Goal: Task Accomplishment & Management: Manage account settings

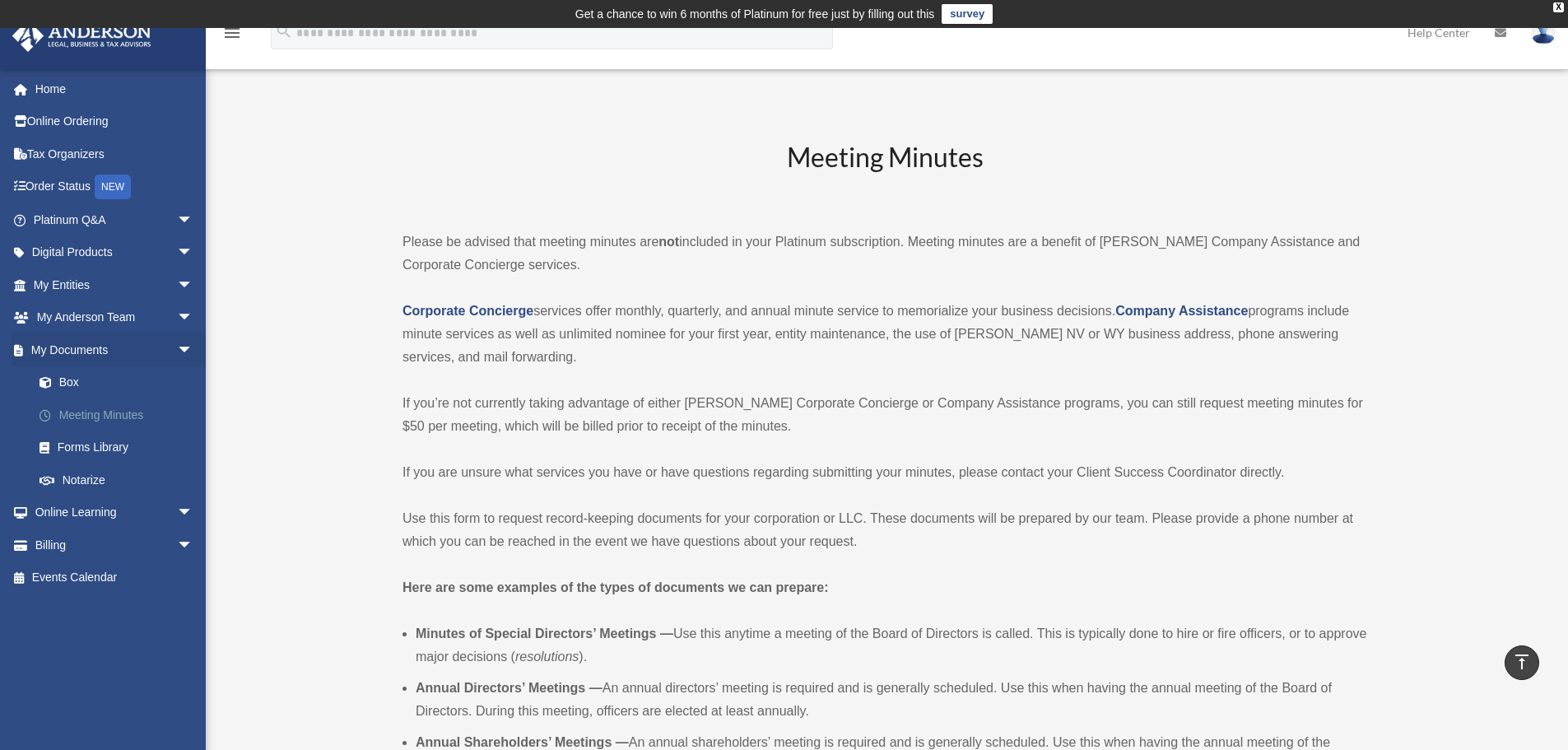
scroll to position [3815, 0]
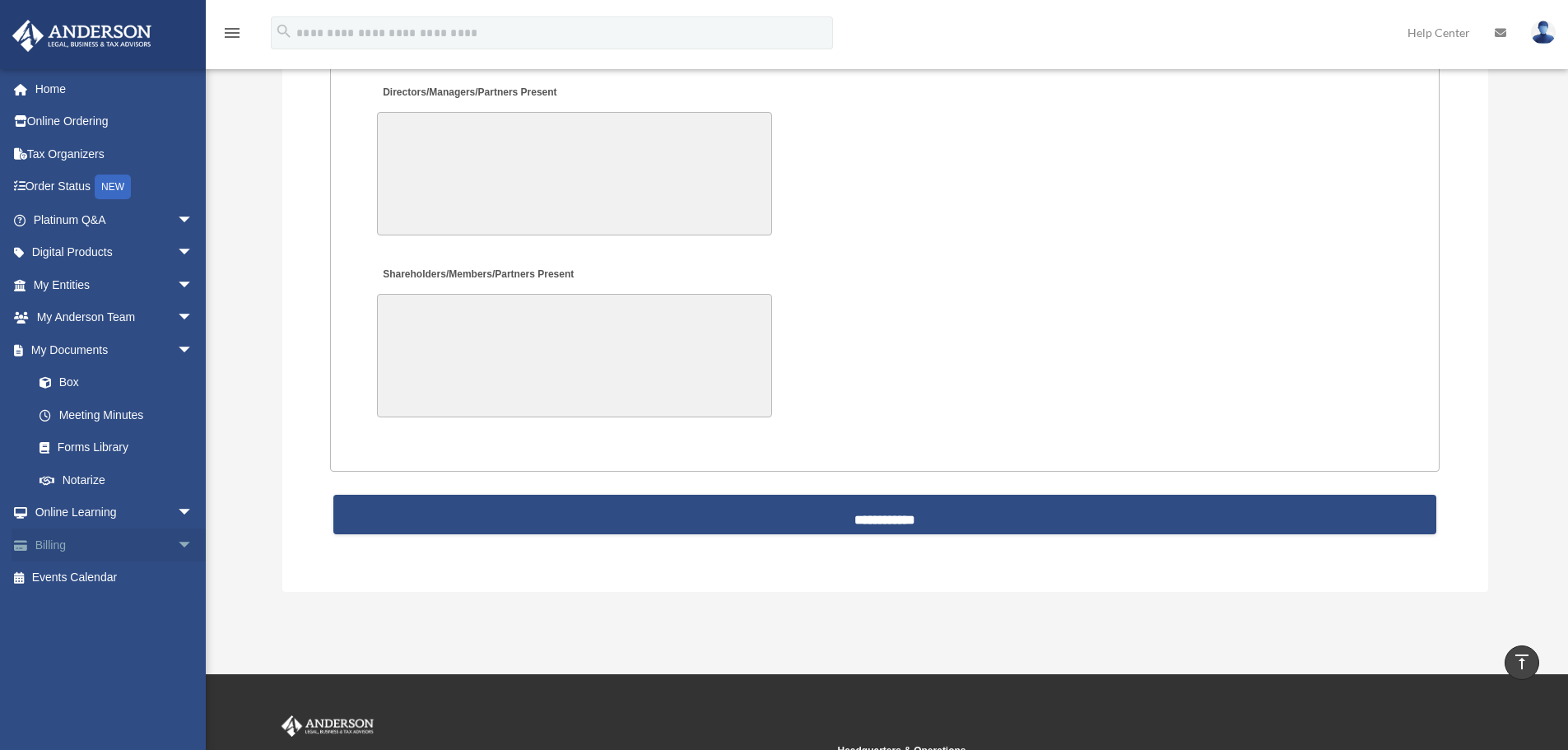
click at [177, 540] on span "arrow_drop_down" at bounding box center [193, 545] width 33 height 34
click at [97, 638] on link "Manage Payments" at bounding box center [120, 643] width 195 height 33
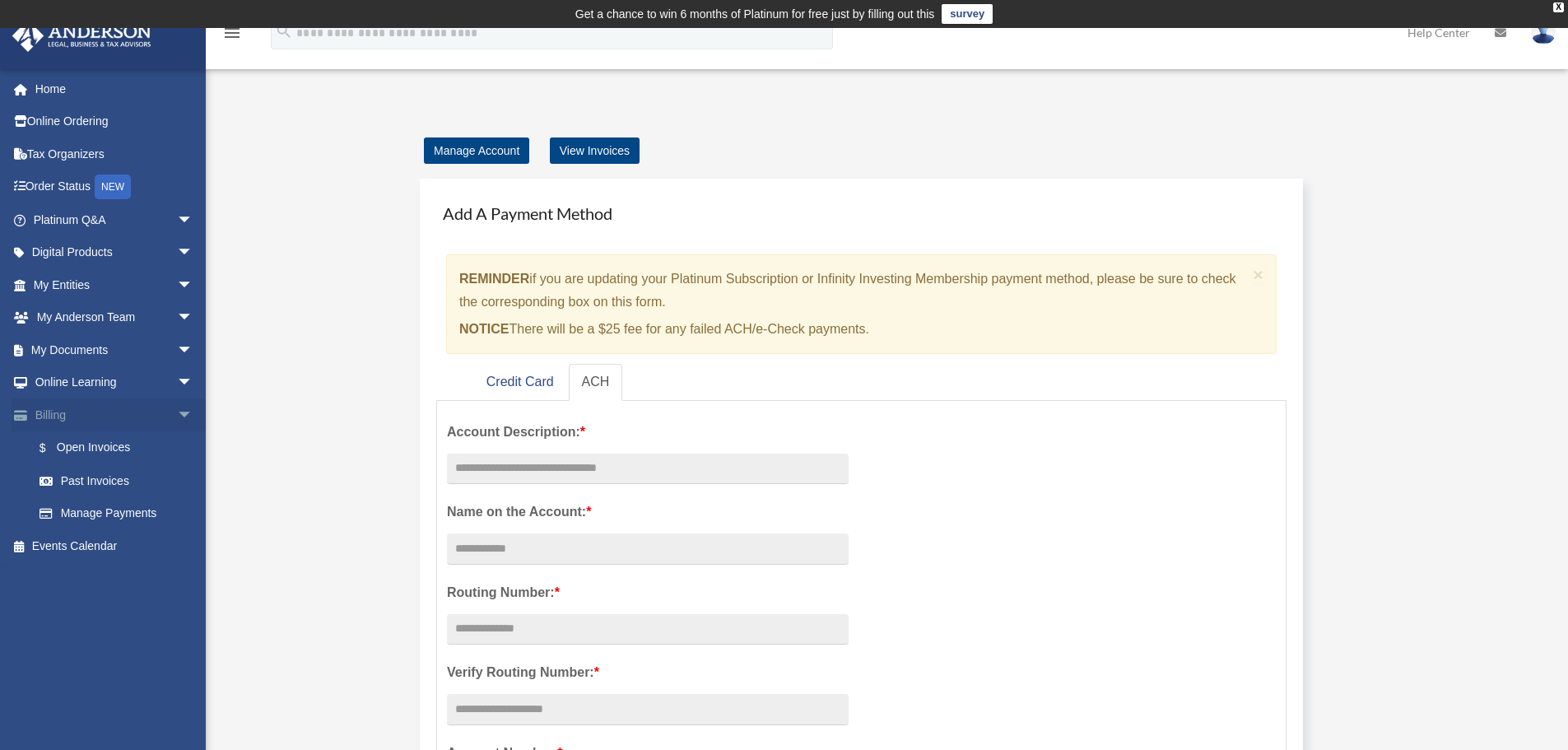
click at [44, 421] on link "Billing arrow_drop_down" at bounding box center [115, 414] width 206 height 33
click at [90, 443] on link "$ Open Invoices" at bounding box center [120, 448] width 195 height 34
click at [111, 508] on link "Manage Payments" at bounding box center [120, 513] width 195 height 33
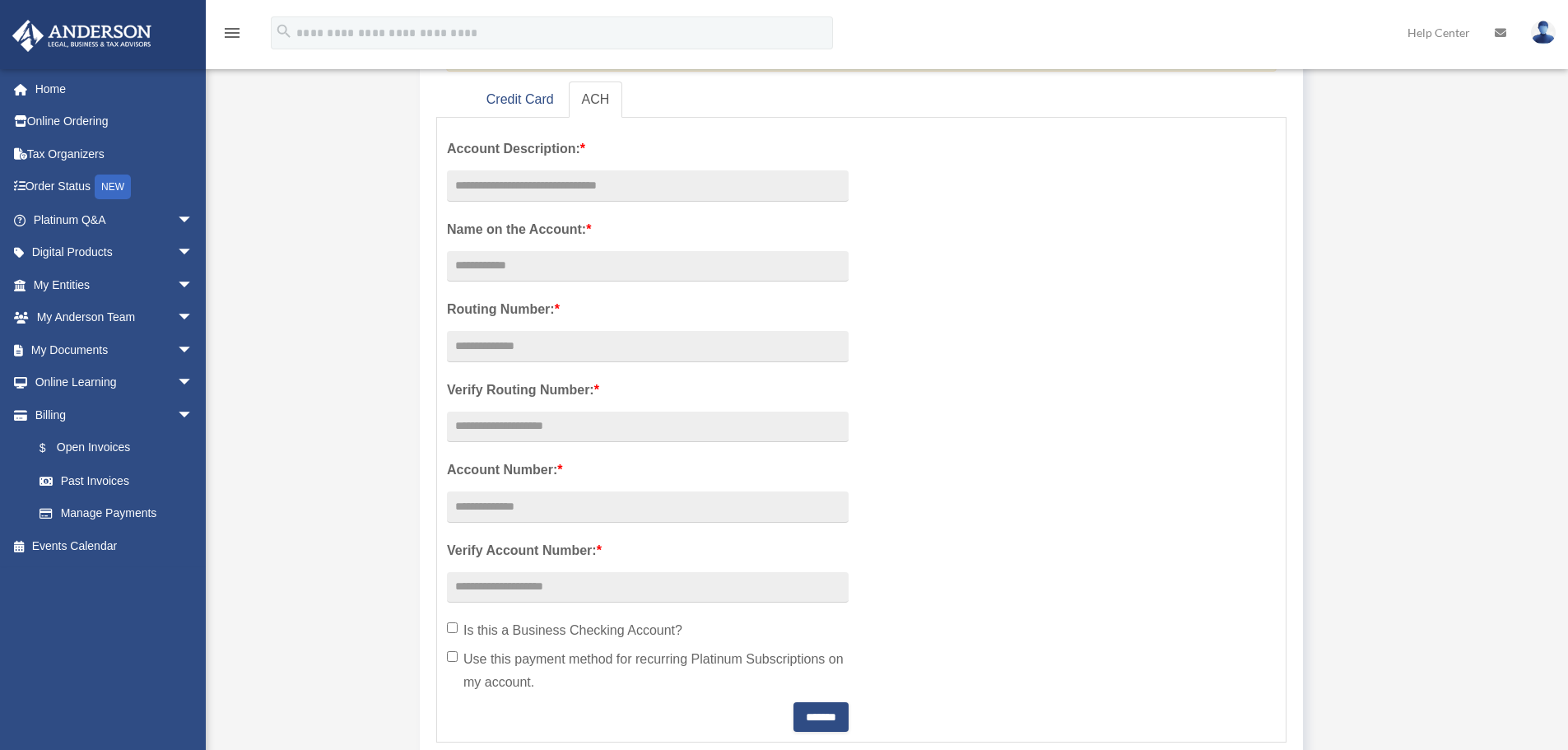
scroll to position [275, 0]
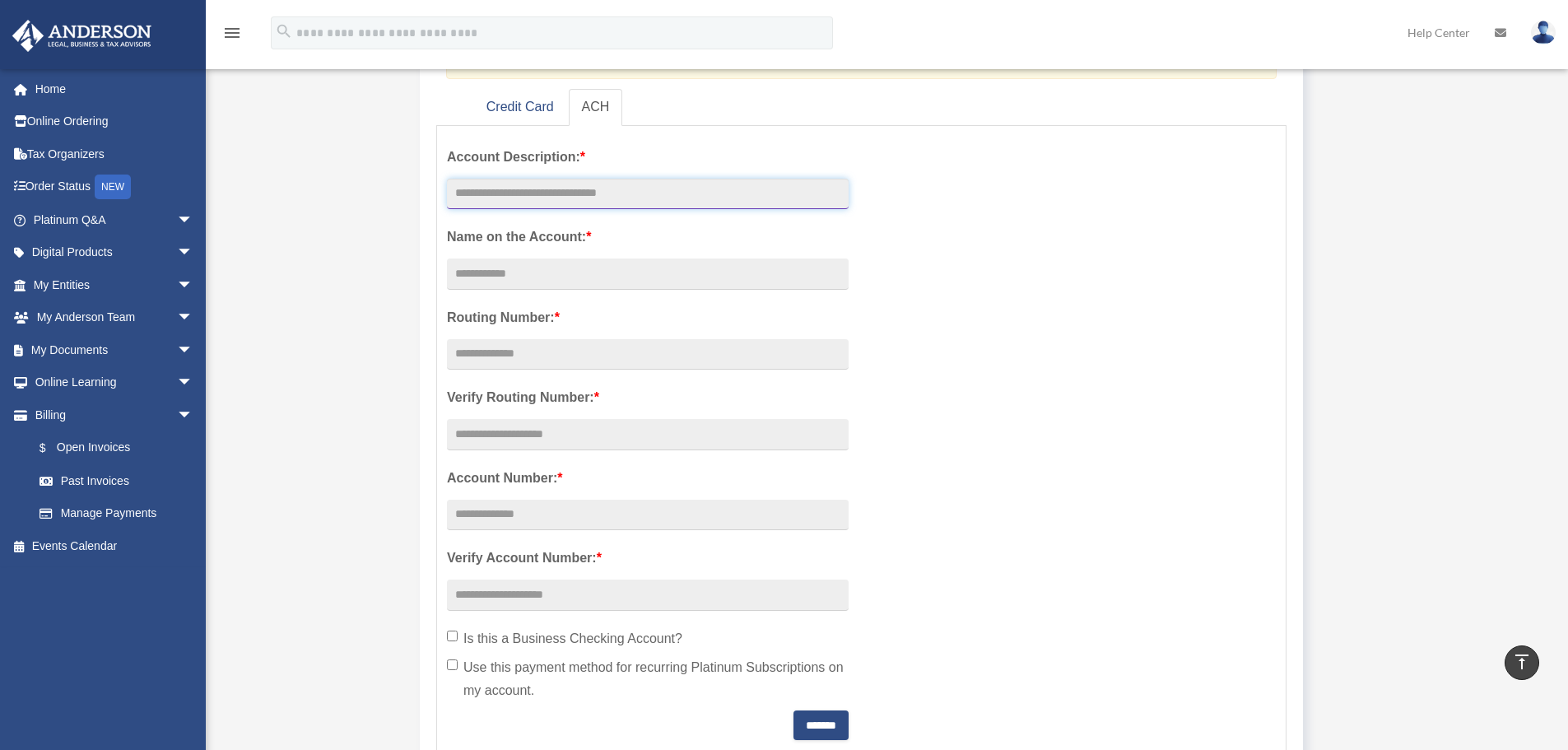
click at [501, 190] on input "text" at bounding box center [647, 194] width 402 height 31
click at [497, 275] on input "Account Description: *" at bounding box center [647, 273] width 402 height 31
click at [512, 363] on input "text" at bounding box center [647, 355] width 402 height 31
click at [515, 437] on input "text" at bounding box center [647, 435] width 402 height 31
